Goal: Task Accomplishment & Management: Use online tool/utility

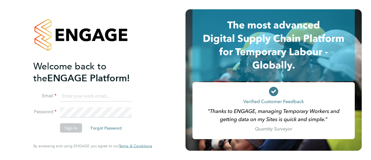
type input "[EMAIL_ADDRESS][DOMAIN_NAME]"
click at [68, 129] on button "Sign In" at bounding box center [71, 127] width 22 height 9
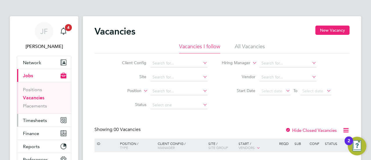
click at [31, 119] on span "Timesheets" at bounding box center [35, 120] width 24 height 6
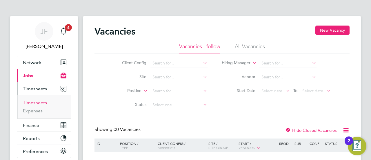
click at [38, 102] on link "Timesheets" at bounding box center [35, 103] width 24 height 6
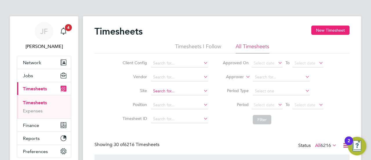
click at [160, 90] on input at bounding box center [179, 91] width 57 height 8
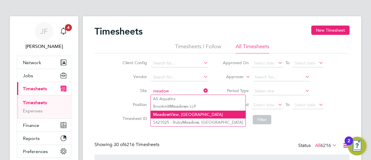
click at [173, 114] on li "[GEOGRAPHIC_DATA], [GEOGRAPHIC_DATA]" at bounding box center [198, 114] width 95 height 8
type input "[GEOGRAPHIC_DATA], [GEOGRAPHIC_DATA]"
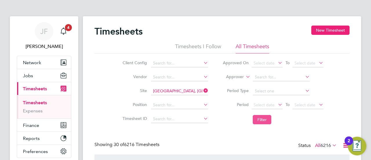
click at [257, 117] on button "Filter" at bounding box center [262, 119] width 19 height 9
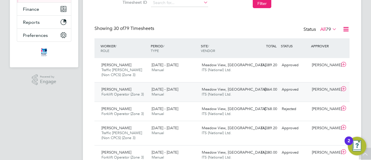
click at [125, 92] on span "Forklift Operator (Zone 3)" at bounding box center [122, 94] width 42 height 5
